Goal: Task Accomplishment & Management: Complete application form

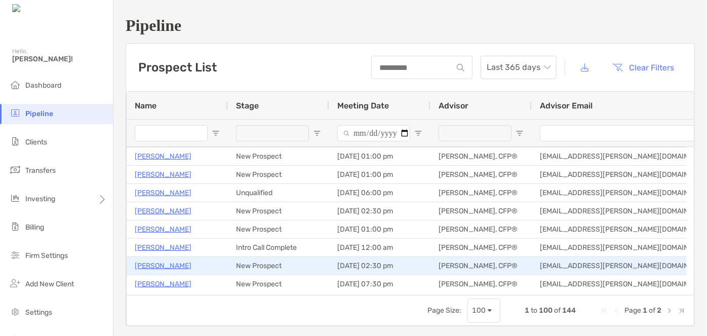
click at [157, 263] on p "[PERSON_NAME]" at bounding box center [163, 265] width 57 height 13
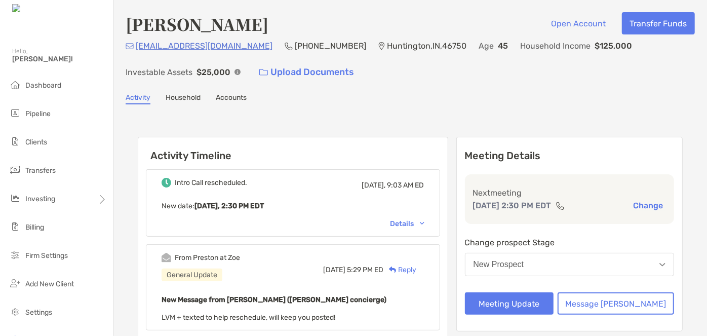
scroll to position [106, 0]
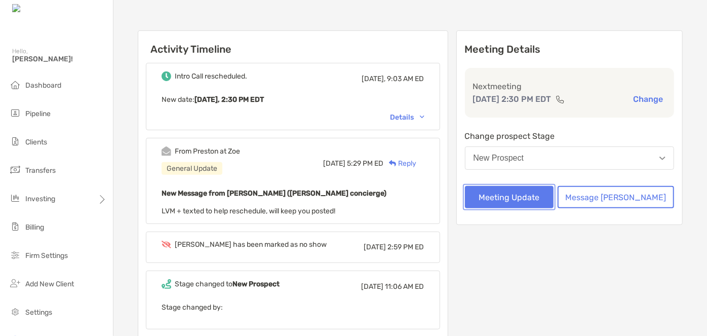
click at [534, 200] on button "Meeting Update" at bounding box center [509, 197] width 89 height 22
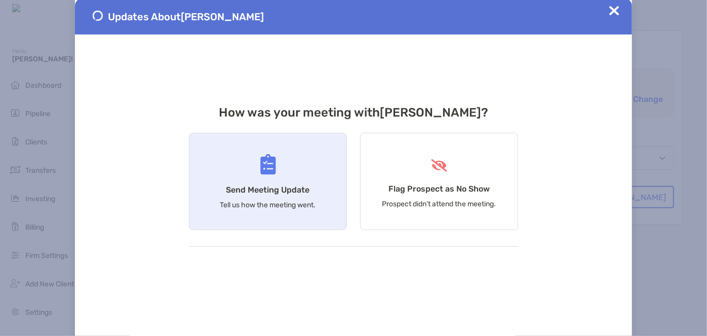
click at [281, 188] on h4 "Send Meeting Update" at bounding box center [268, 190] width 84 height 10
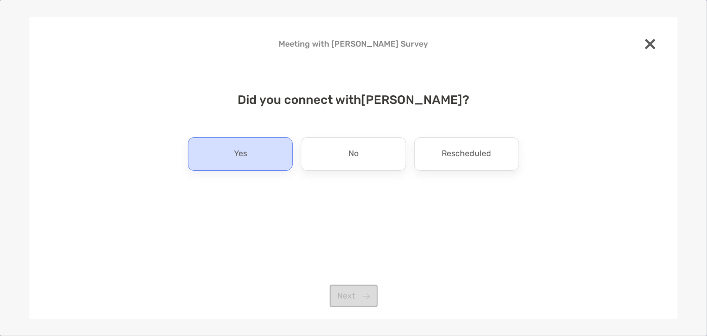
click at [246, 169] on div "Yes" at bounding box center [240, 153] width 105 height 33
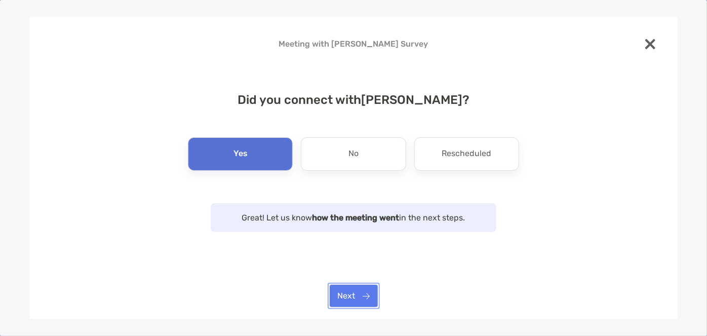
click at [349, 294] on button "Next" at bounding box center [354, 296] width 48 height 22
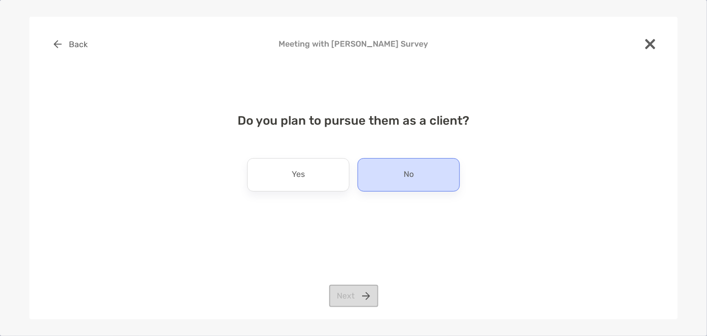
click at [389, 182] on div "No" at bounding box center [409, 174] width 102 height 33
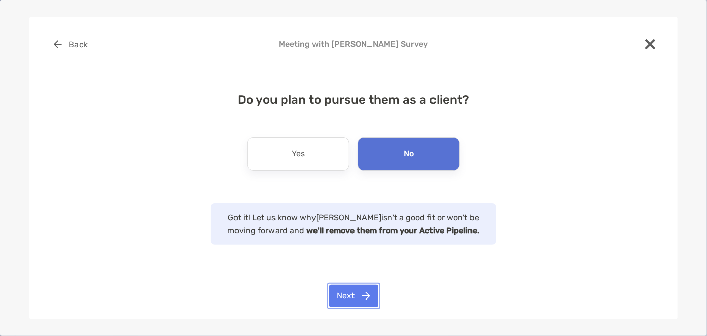
click at [361, 298] on button "Next" at bounding box center [353, 296] width 49 height 22
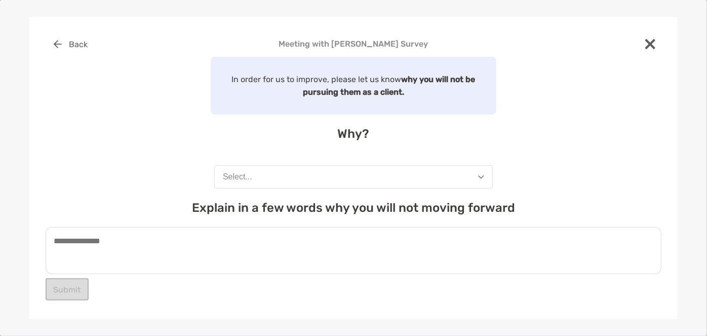
click at [285, 175] on button "Select..." at bounding box center [353, 176] width 279 height 23
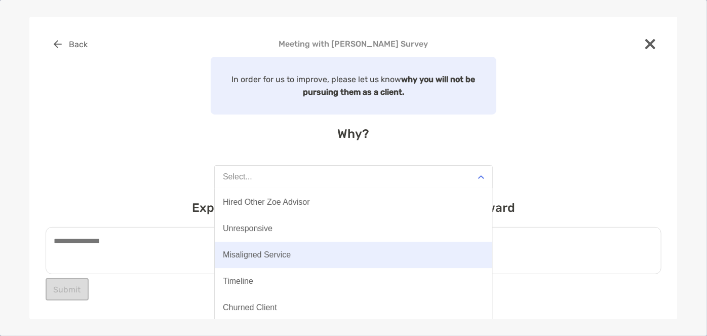
scroll to position [2, 0]
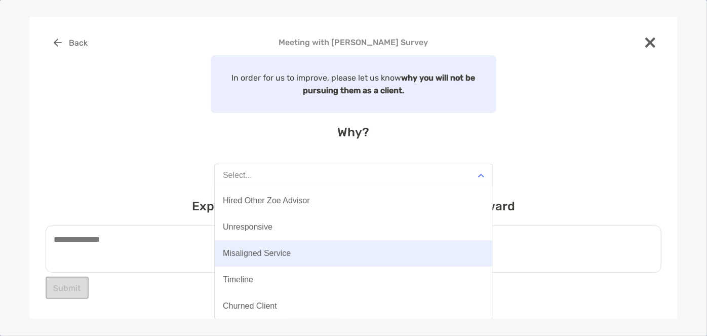
click at [306, 254] on button "Misaligned Service" at bounding box center [354, 253] width 278 height 26
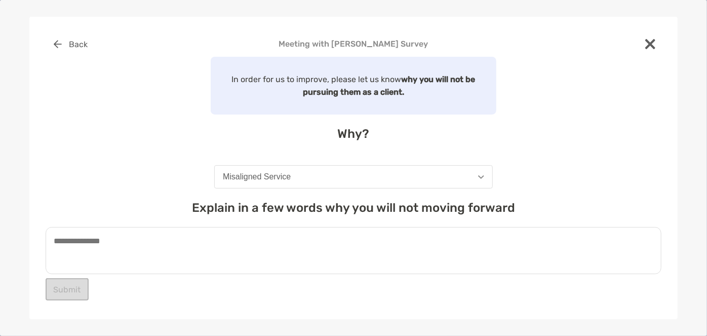
scroll to position [0, 0]
click at [289, 251] on textarea at bounding box center [354, 250] width 616 height 47
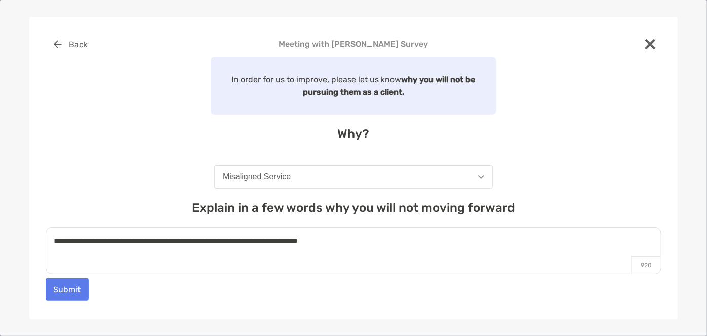
type textarea "**********"
click at [63, 283] on button "Submit" at bounding box center [67, 289] width 43 height 22
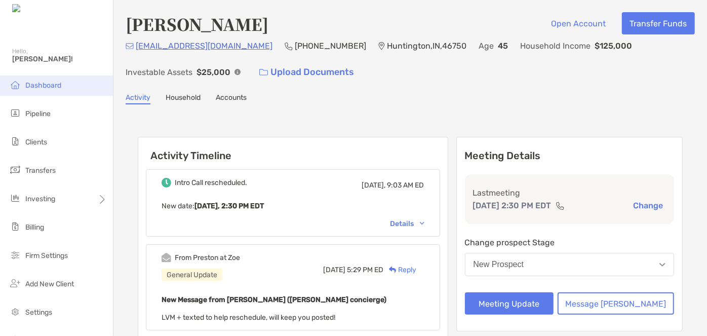
click at [67, 80] on li "Dashboard" at bounding box center [56, 85] width 113 height 20
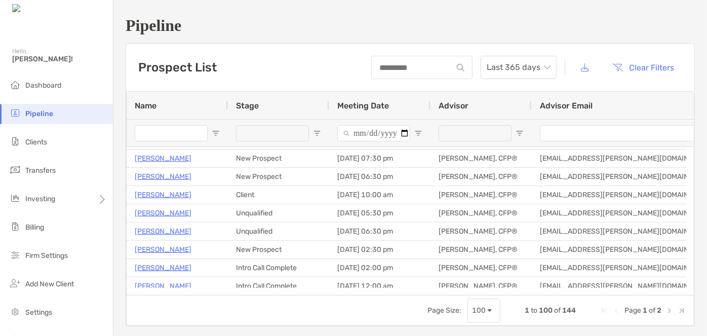
scroll to position [143, 0]
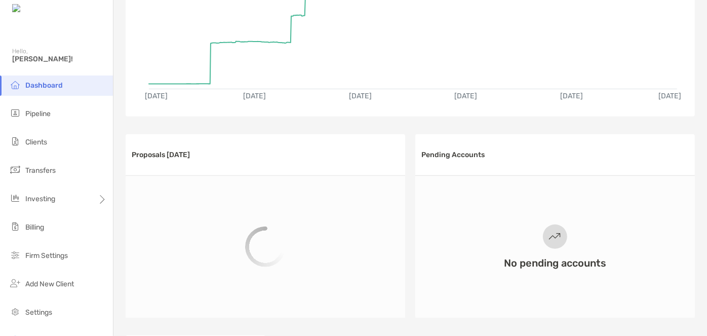
scroll to position [140, 0]
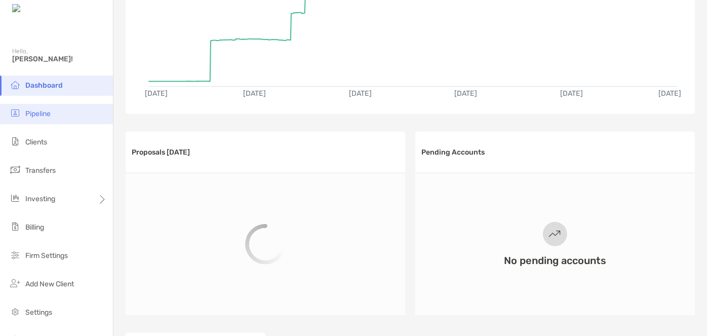
click at [55, 119] on li "Pipeline" at bounding box center [56, 114] width 113 height 20
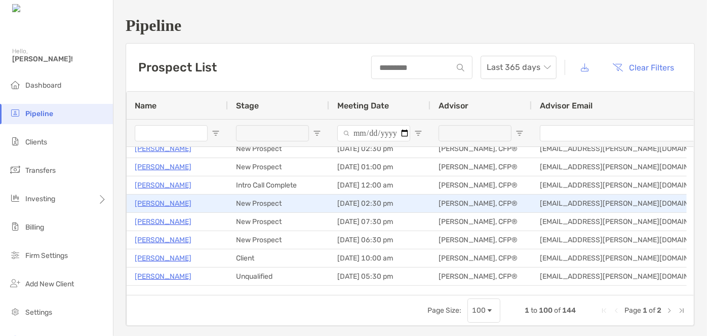
scroll to position [92, 0]
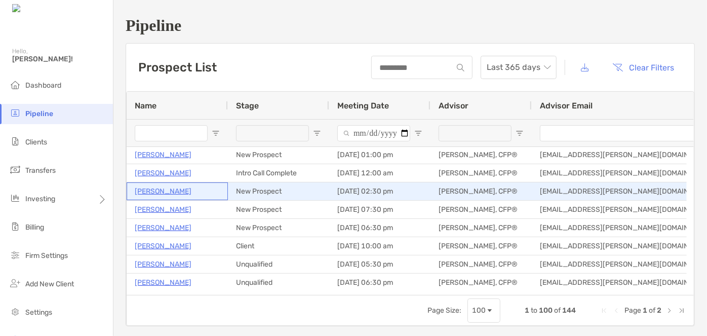
click at [163, 194] on p "[PERSON_NAME]" at bounding box center [163, 191] width 57 height 13
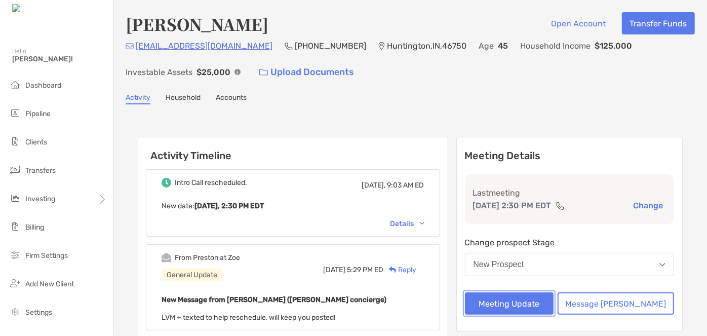
click at [548, 302] on button "Meeting Update" at bounding box center [509, 303] width 89 height 22
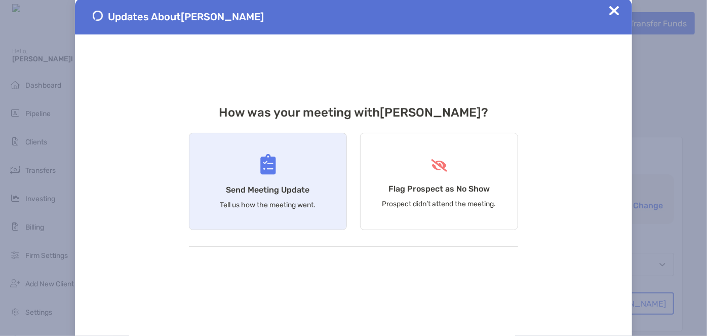
click at [345, 177] on div "Send Meeting Update Tell us how the meeting went." at bounding box center [268, 181] width 158 height 97
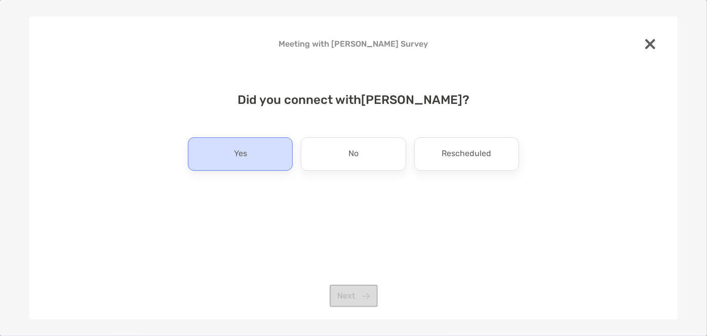
click at [269, 154] on div "Yes" at bounding box center [240, 153] width 105 height 33
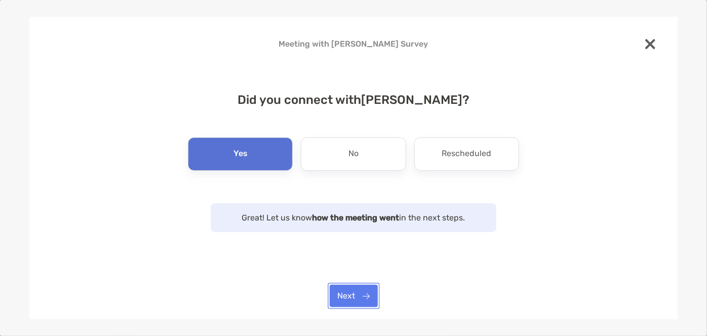
click at [351, 296] on button "Next" at bounding box center [354, 296] width 48 height 22
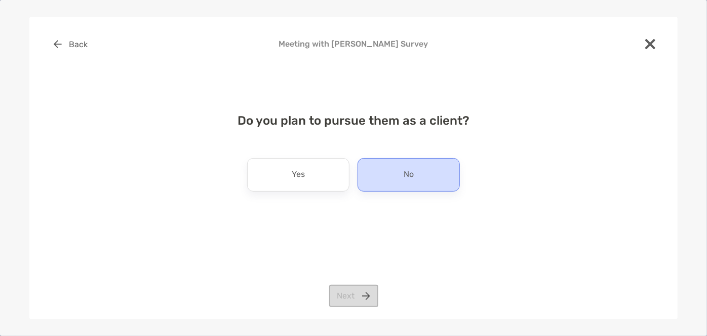
click at [415, 184] on div "No" at bounding box center [409, 174] width 102 height 33
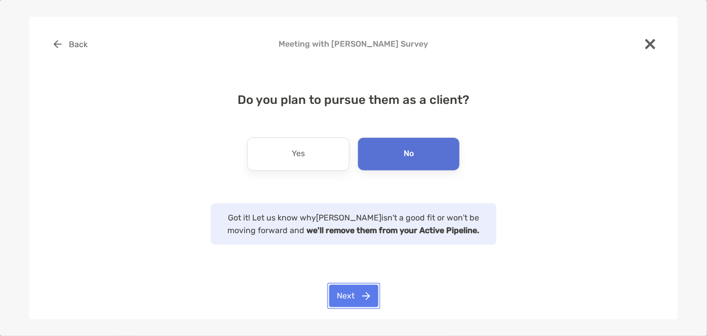
click at [355, 293] on button "Next" at bounding box center [353, 296] width 49 height 22
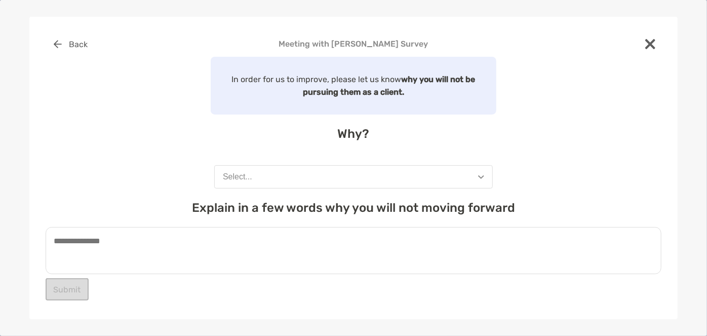
click at [300, 175] on button "Select..." at bounding box center [353, 176] width 279 height 23
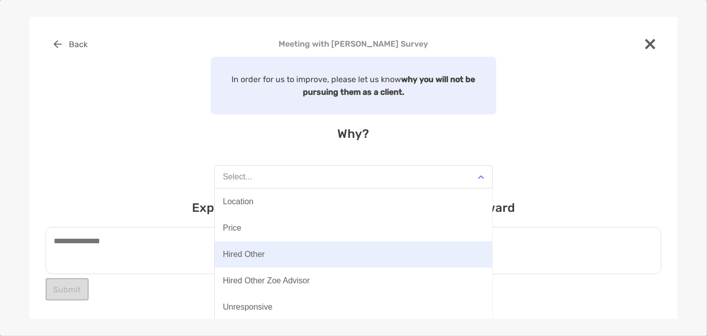
scroll to position [79, 0]
click at [265, 258] on div "Misaligned Service" at bounding box center [257, 254] width 68 height 9
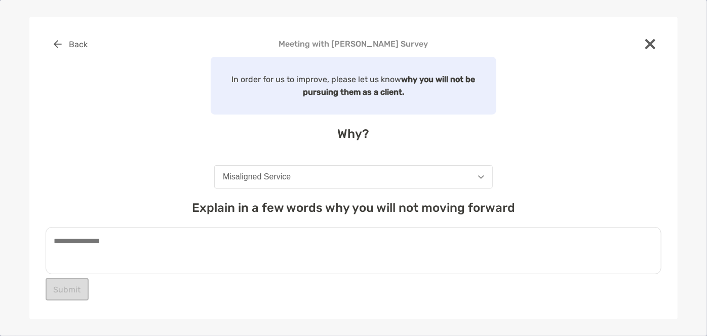
click at [252, 251] on textarea at bounding box center [354, 250] width 616 height 47
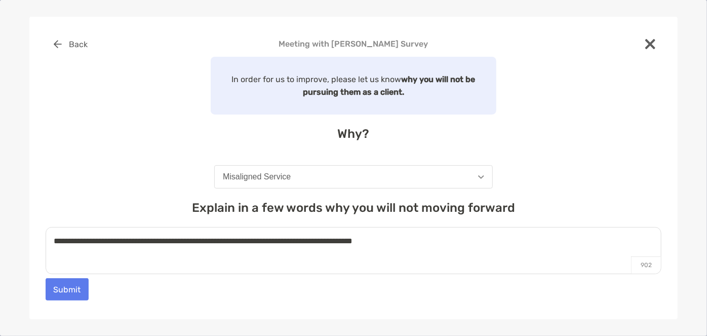
type textarea "**********"
click at [85, 285] on button "Submit" at bounding box center [67, 289] width 43 height 22
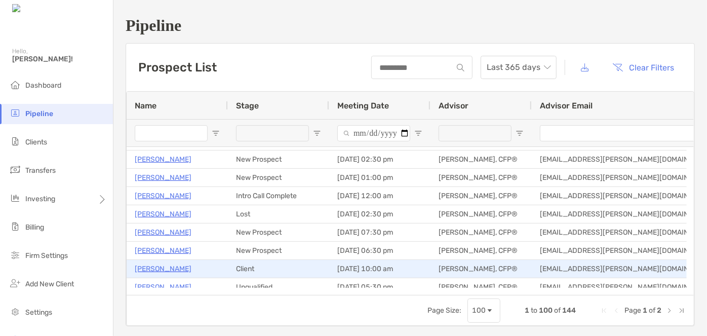
scroll to position [94, 0]
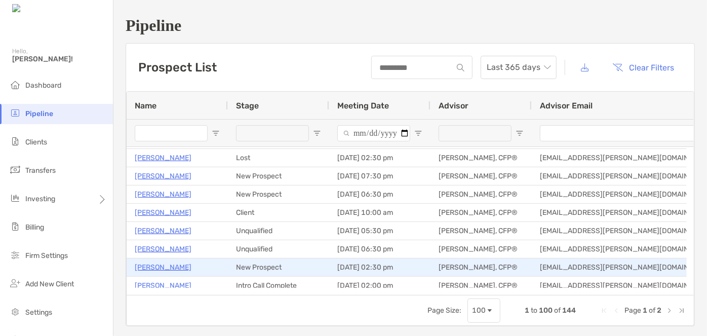
click at [161, 266] on p "[PERSON_NAME]" at bounding box center [163, 267] width 57 height 13
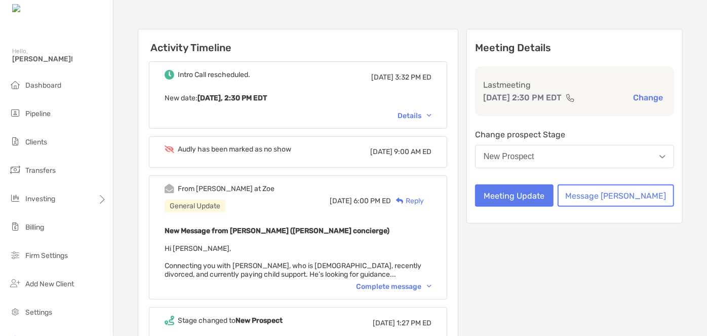
scroll to position [86, 0]
click at [539, 189] on button "Meeting Update" at bounding box center [514, 195] width 79 height 22
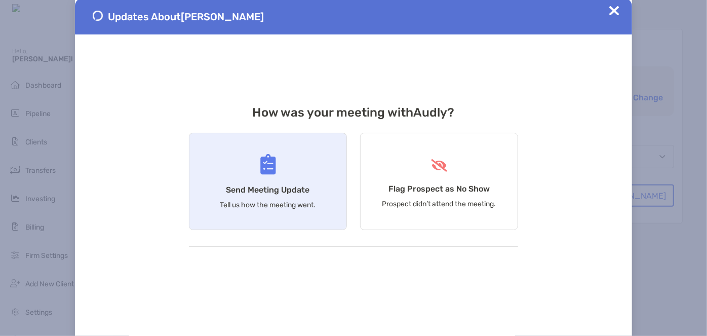
click at [295, 167] on div "Send Meeting Update Tell us how the meeting went." at bounding box center [268, 181] width 158 height 97
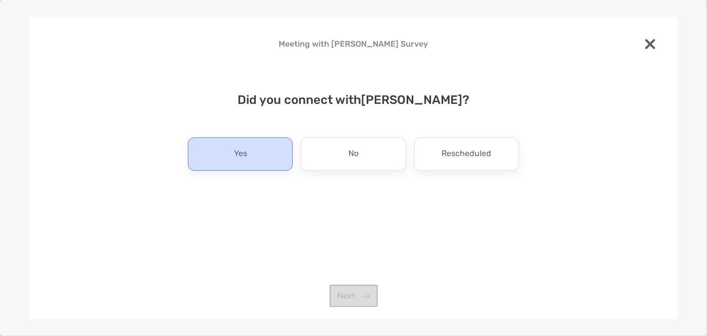
click at [259, 156] on div "Yes" at bounding box center [240, 153] width 105 height 33
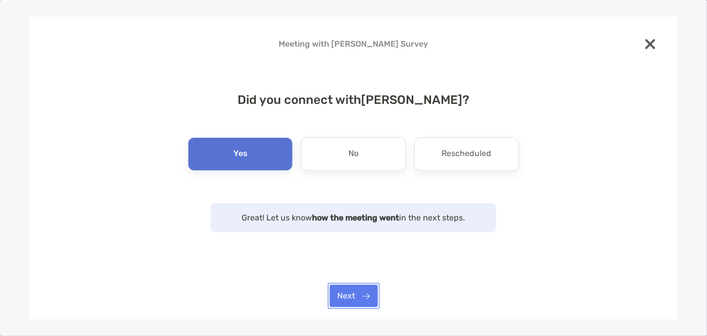
click at [345, 292] on button "Next" at bounding box center [354, 296] width 48 height 22
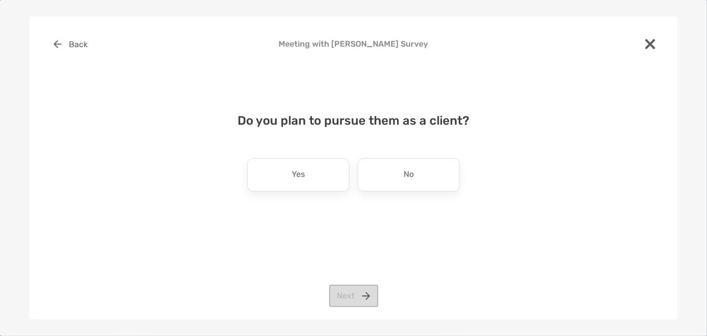
click at [290, 149] on div "Do you plan to pursue them as a client? Yes No Next" at bounding box center [354, 162] width 616 height 123
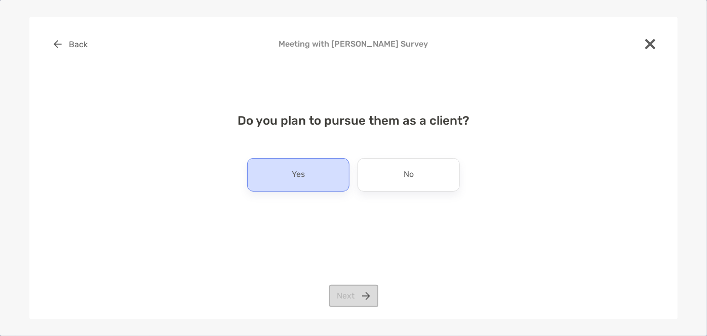
click at [290, 173] on div "Yes" at bounding box center [298, 174] width 102 height 33
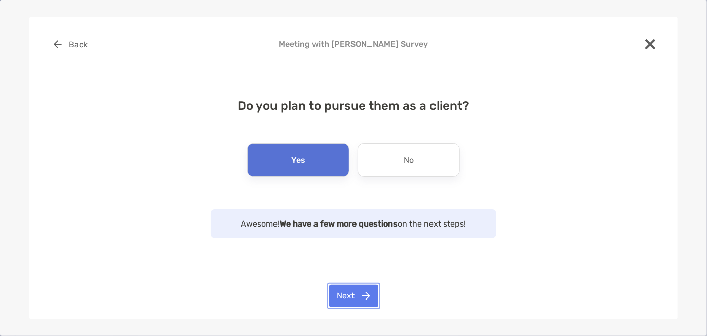
click at [346, 289] on button "Next" at bounding box center [353, 296] width 49 height 22
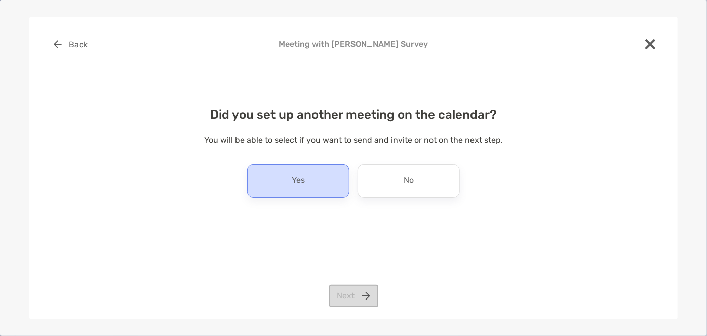
click at [298, 173] on p "Yes" at bounding box center [298, 181] width 13 height 16
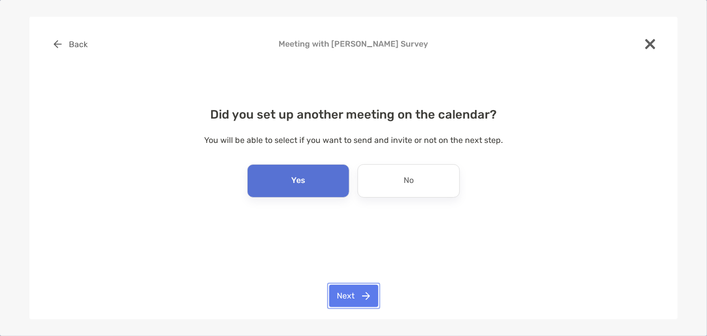
click at [348, 293] on button "Next" at bounding box center [353, 296] width 49 height 22
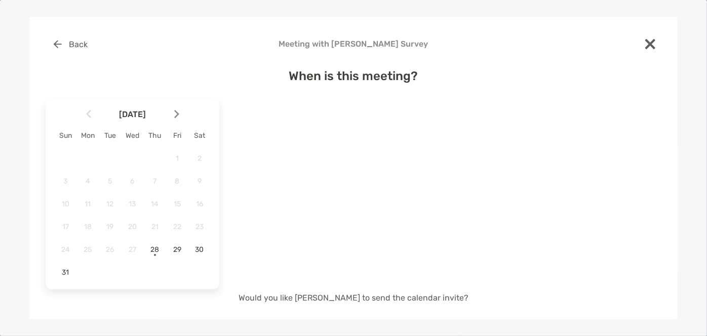
click at [175, 121] on div at bounding box center [180, 114] width 17 height 22
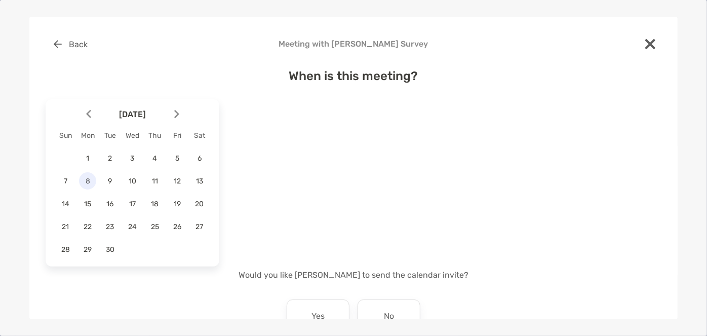
click at [90, 178] on span "8" at bounding box center [87, 181] width 17 height 9
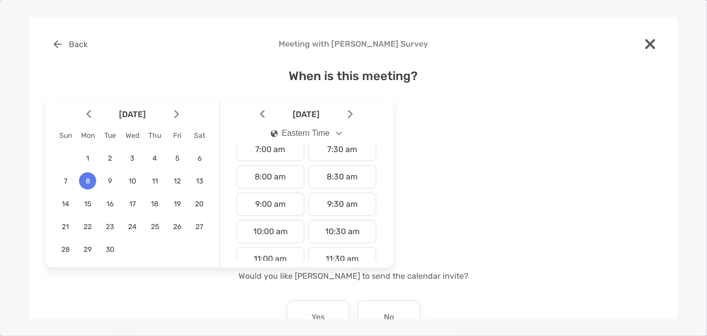
scroll to position [210, 0]
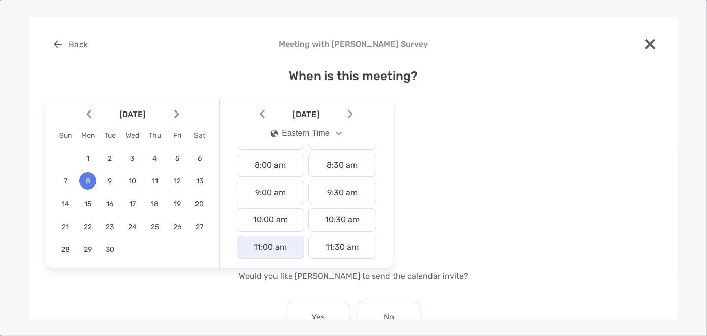
click at [257, 249] on div "11:00 am" at bounding box center [271, 247] width 68 height 23
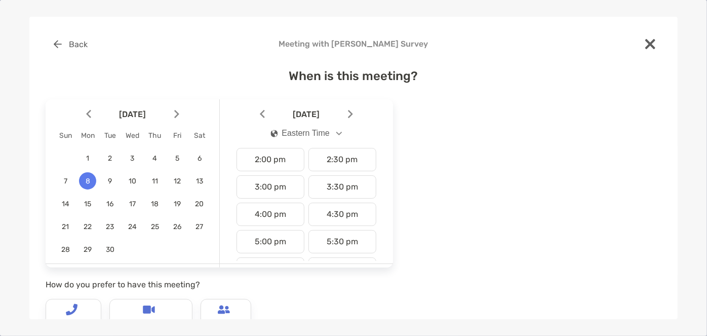
scroll to position [158, 0]
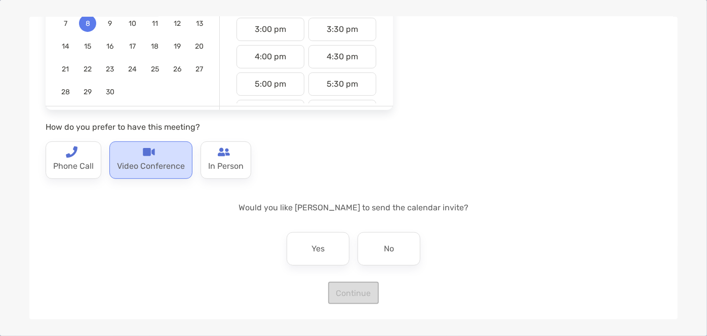
click at [144, 158] on p "Video Conference" at bounding box center [151, 166] width 68 height 16
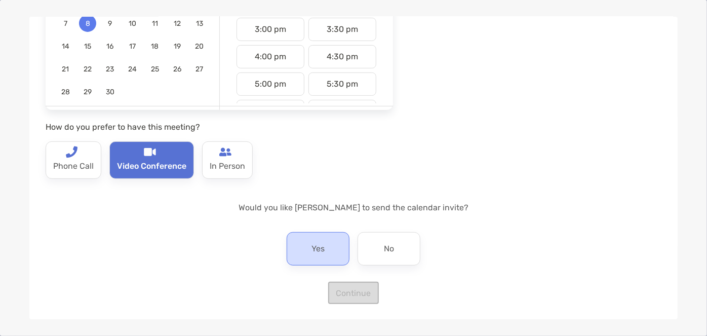
click at [331, 249] on div "Yes" at bounding box center [318, 248] width 63 height 33
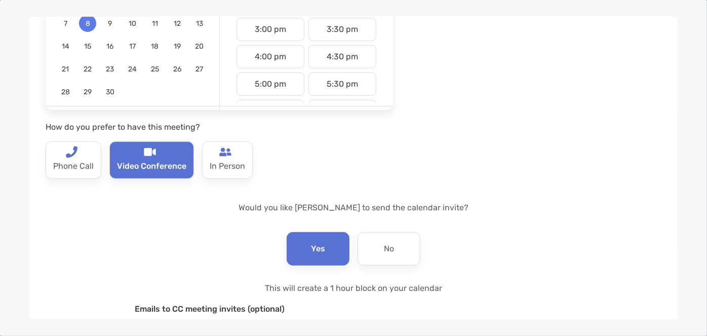
scroll to position [268, 0]
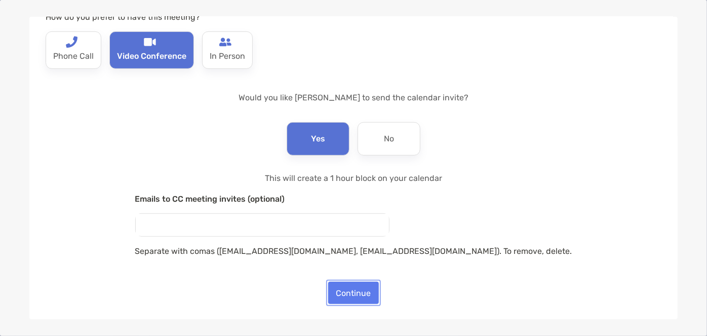
click at [351, 297] on button "Continue" at bounding box center [353, 293] width 51 height 22
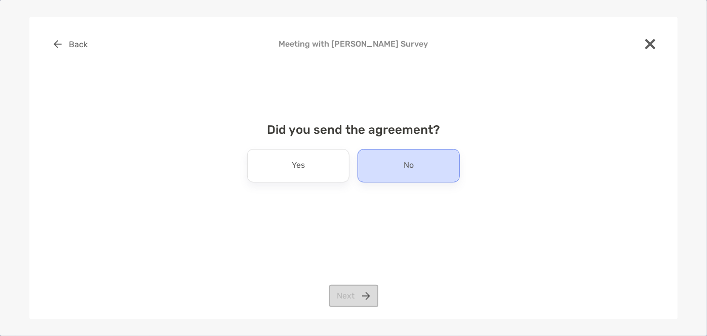
click at [385, 174] on div "No" at bounding box center [409, 165] width 102 height 33
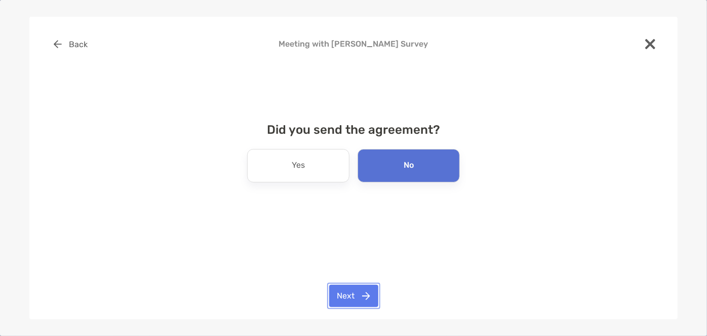
click at [341, 293] on button "Next" at bounding box center [353, 296] width 49 height 22
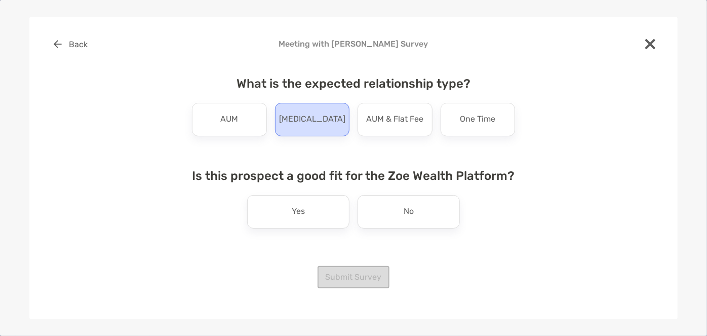
click at [307, 127] on p "Retainer" at bounding box center [312, 119] width 66 height 16
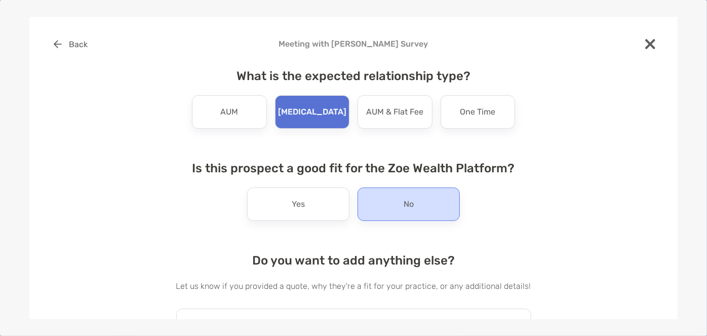
click at [378, 215] on div "No" at bounding box center [409, 203] width 102 height 33
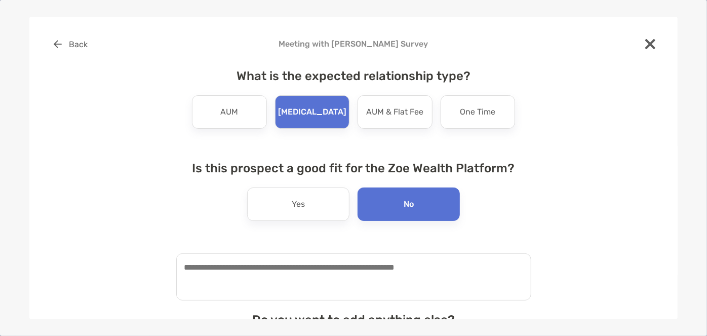
scroll to position [122, 0]
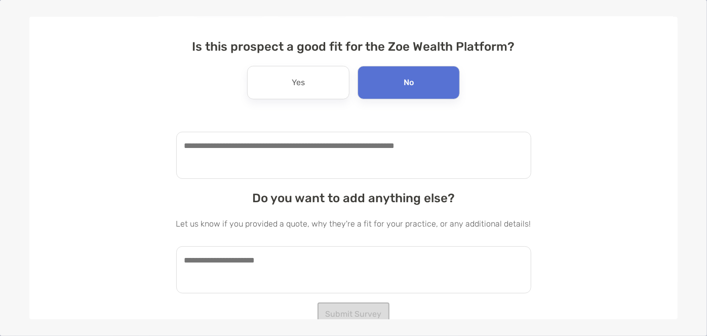
click at [352, 169] on textarea at bounding box center [353, 155] width 355 height 47
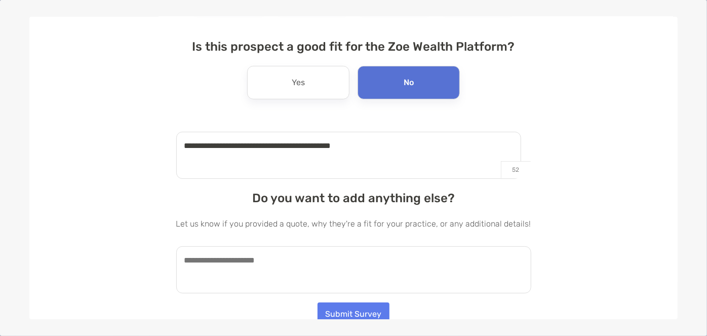
type textarea "**********"
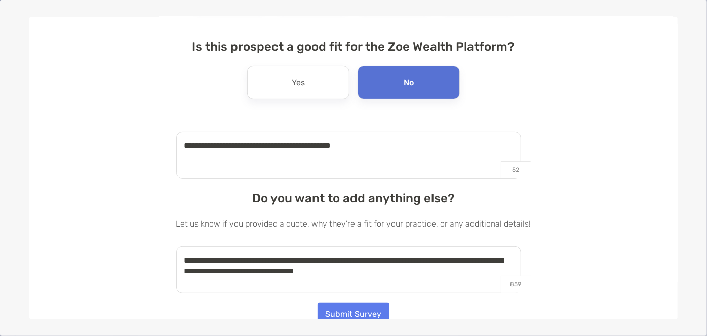
type textarea "**********"
click at [347, 310] on button "Submit Survey" at bounding box center [354, 313] width 72 height 22
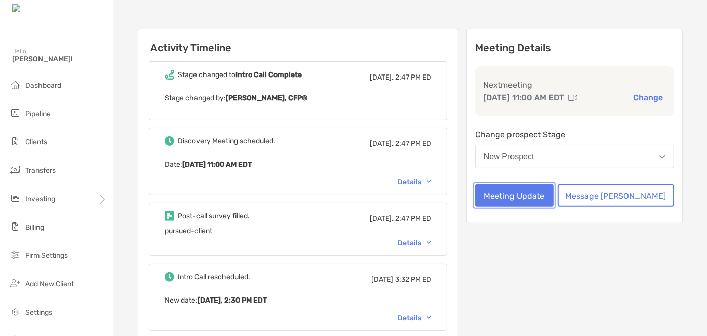
scroll to position [0, 0]
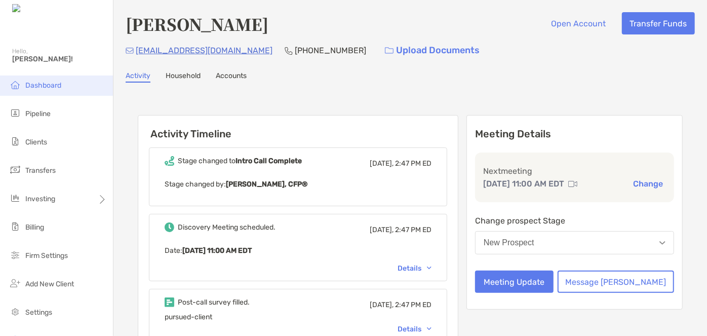
click at [34, 93] on li "Dashboard" at bounding box center [56, 85] width 113 height 20
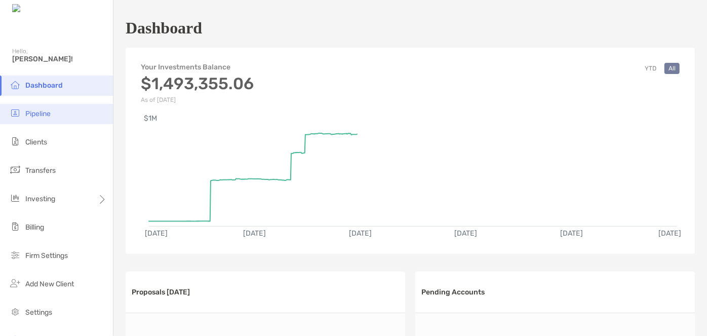
click at [33, 116] on span "Pipeline" at bounding box center [37, 113] width 25 height 9
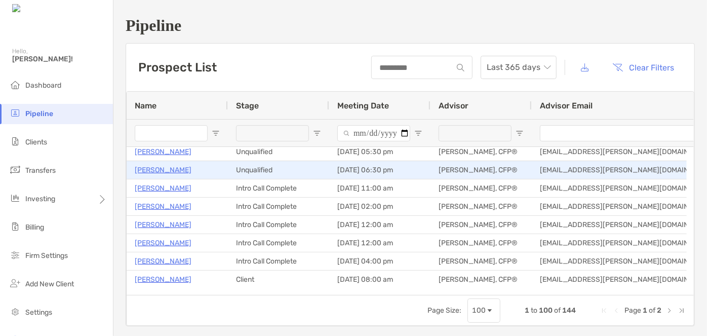
scroll to position [216, 0]
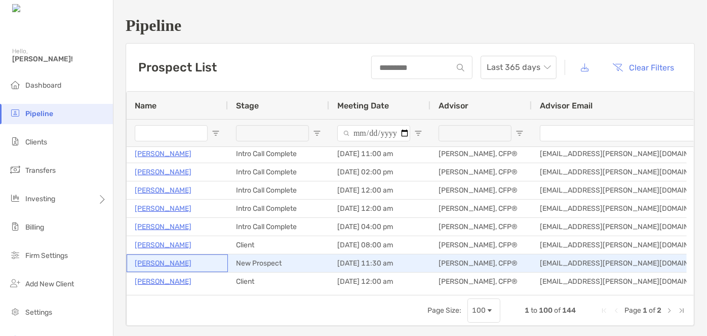
click at [157, 262] on p "Darrell Pressley" at bounding box center [163, 263] width 57 height 13
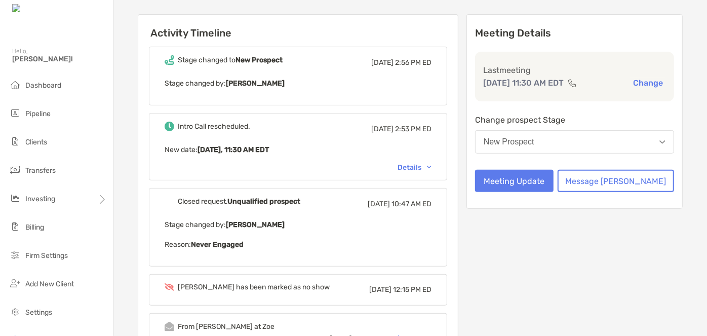
scroll to position [102, 0]
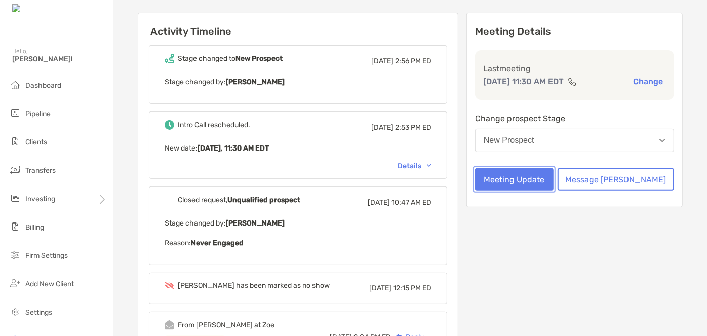
click at [523, 182] on button "Meeting Update" at bounding box center [514, 179] width 79 height 22
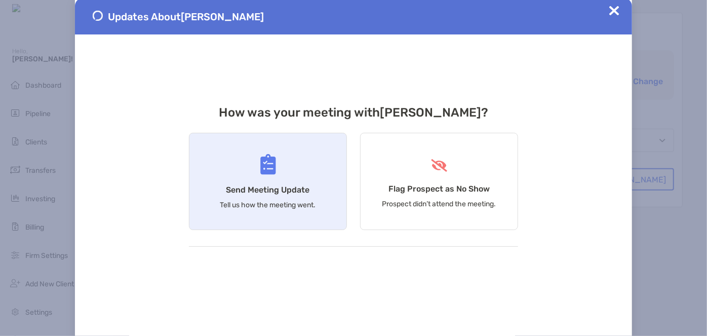
click at [326, 177] on div "Send Meeting Update Tell us how the meeting went." at bounding box center [268, 181] width 158 height 97
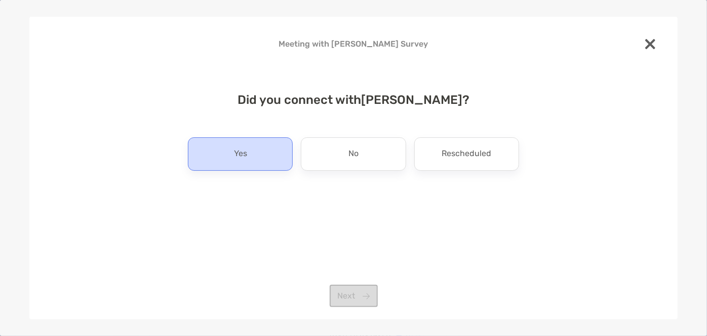
click at [265, 158] on div "Yes" at bounding box center [240, 153] width 105 height 33
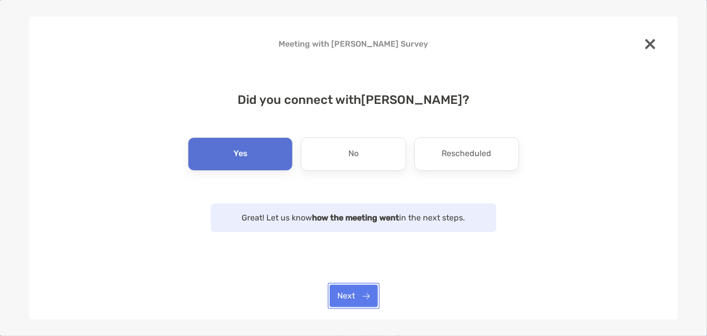
click at [346, 304] on button "Next" at bounding box center [354, 296] width 48 height 22
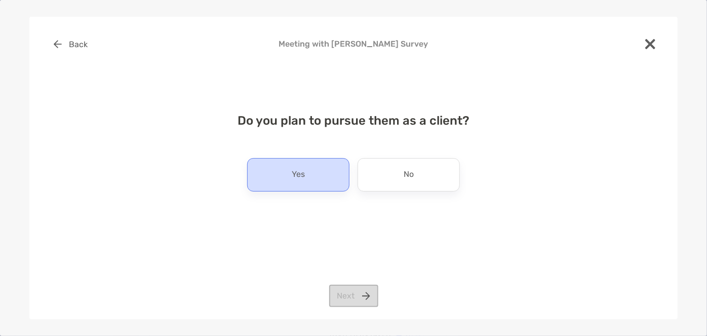
click at [274, 181] on div "Yes" at bounding box center [298, 174] width 102 height 33
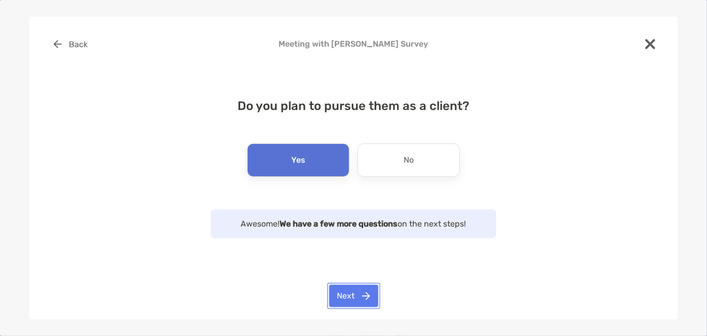
click at [339, 292] on button "Next" at bounding box center [353, 296] width 49 height 22
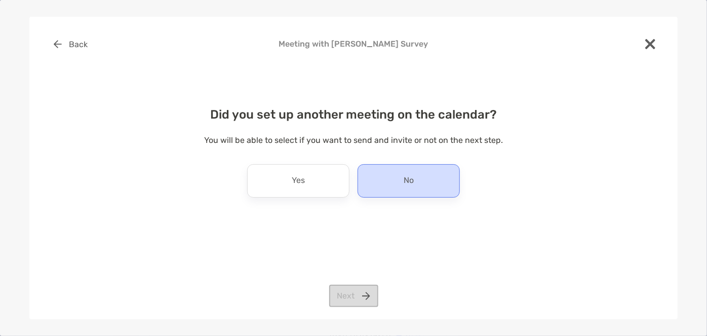
click at [379, 180] on div "No" at bounding box center [409, 180] width 102 height 33
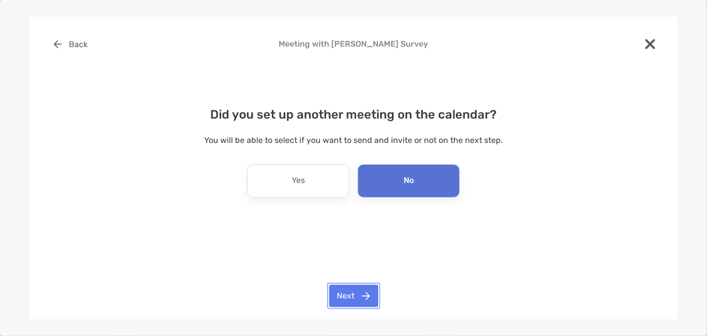
click at [342, 301] on button "Next" at bounding box center [353, 296] width 49 height 22
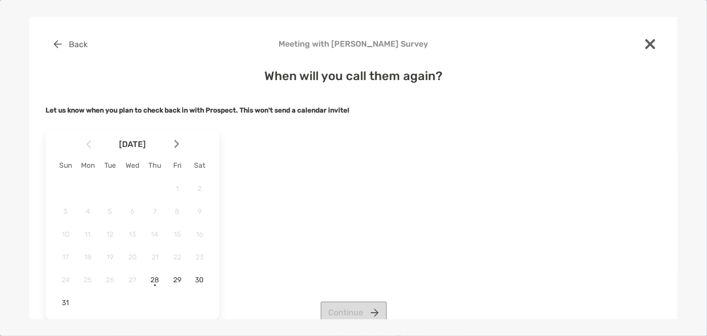
click at [175, 143] on img at bounding box center [176, 144] width 5 height 9
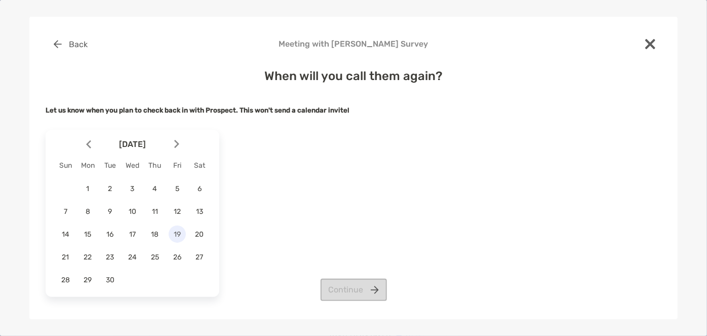
click at [177, 231] on span "19" at bounding box center [177, 234] width 17 height 9
click at [349, 288] on button "Continue" at bounding box center [354, 290] width 66 height 22
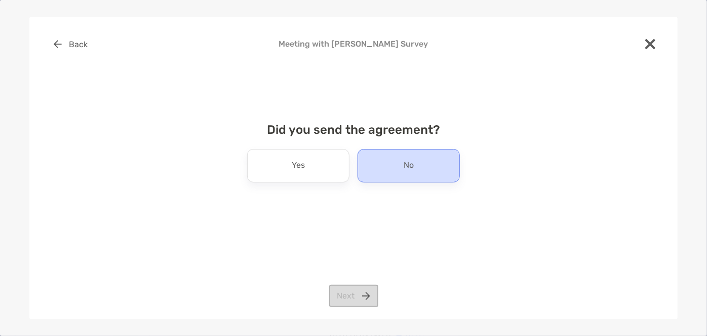
click at [393, 158] on div "No" at bounding box center [409, 165] width 102 height 33
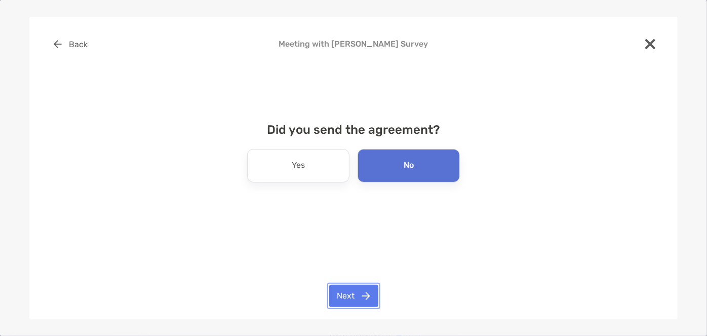
click at [357, 291] on button "Next" at bounding box center [353, 296] width 49 height 22
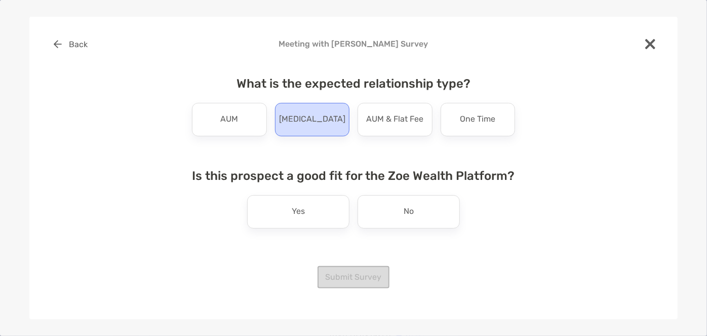
click at [308, 130] on div "Retainer" at bounding box center [312, 119] width 75 height 33
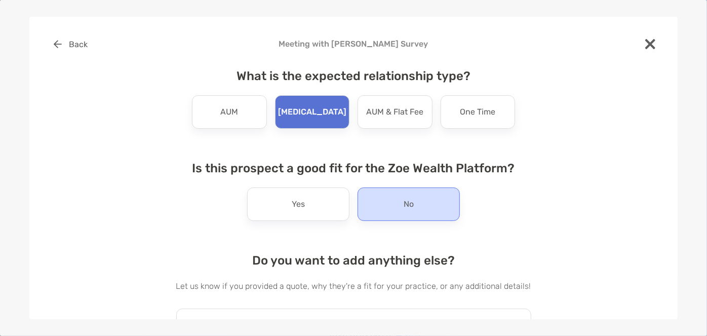
click at [377, 205] on div "No" at bounding box center [409, 203] width 102 height 33
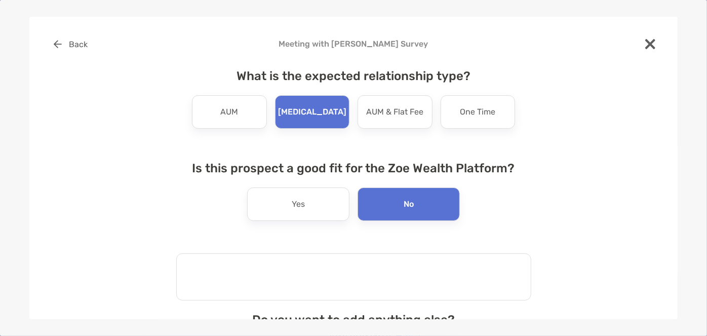
click at [286, 268] on textarea at bounding box center [353, 276] width 355 height 47
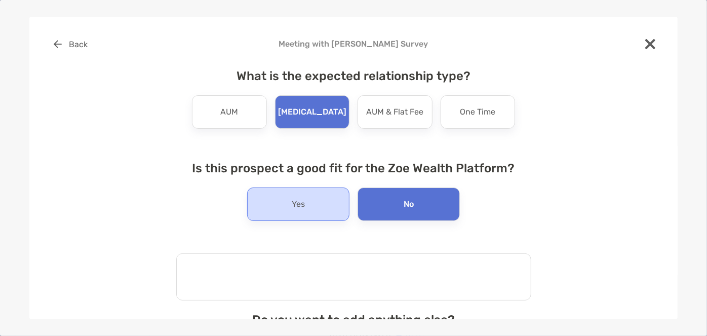
click at [287, 220] on div "Yes" at bounding box center [298, 203] width 102 height 33
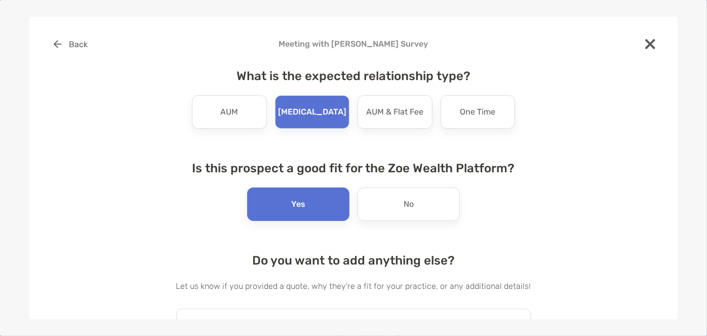
scroll to position [67, 0]
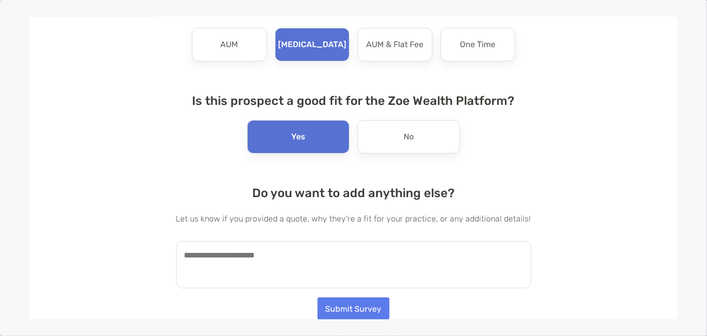
click at [252, 254] on textarea at bounding box center [353, 264] width 355 height 47
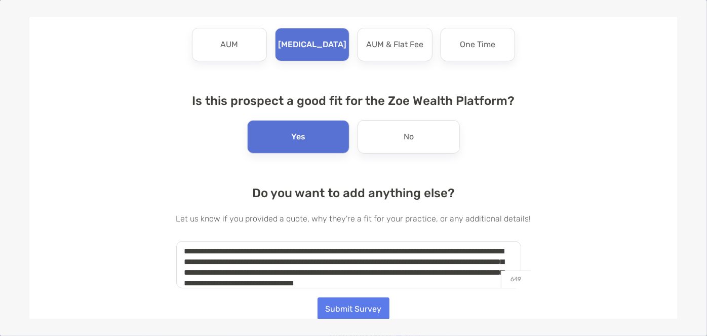
scroll to position [14, 0]
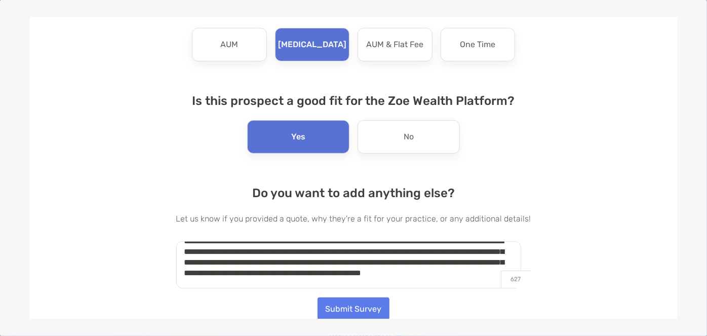
type textarea "**********"
click at [352, 306] on button "Submit Survey" at bounding box center [354, 308] width 72 height 22
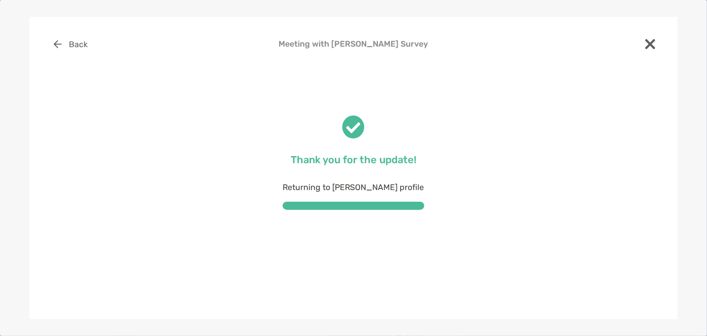
scroll to position [0, 0]
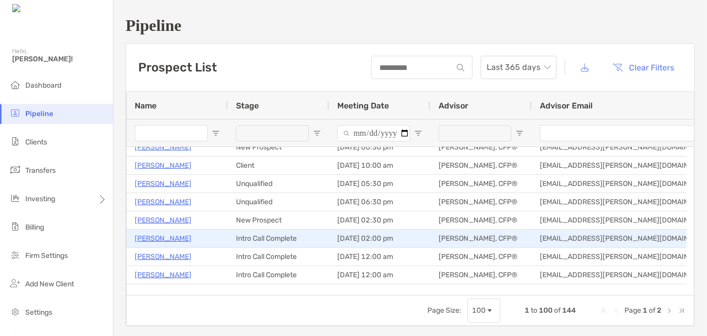
scroll to position [175, 0]
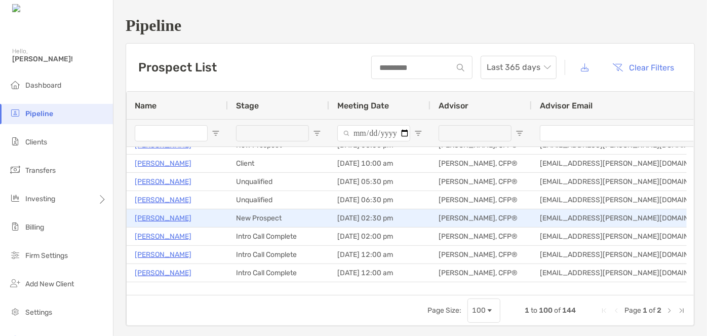
click at [158, 220] on p "[PERSON_NAME]" at bounding box center [163, 218] width 57 height 13
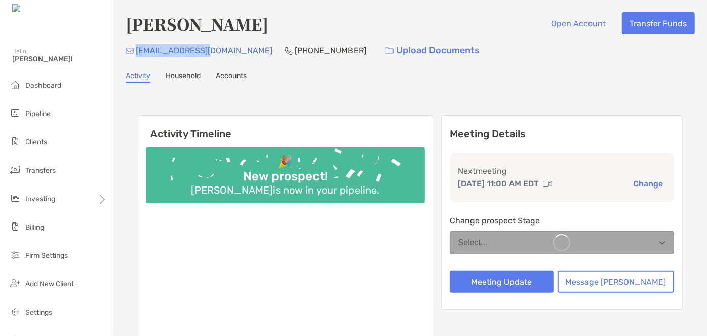
click at [136, 52] on div "[EMAIL_ADDRESS][DOMAIN_NAME] [PHONE_NUMBER] Upload Documents" at bounding box center [410, 51] width 569 height 22
